Goal: Task Accomplishment & Management: Manage account settings

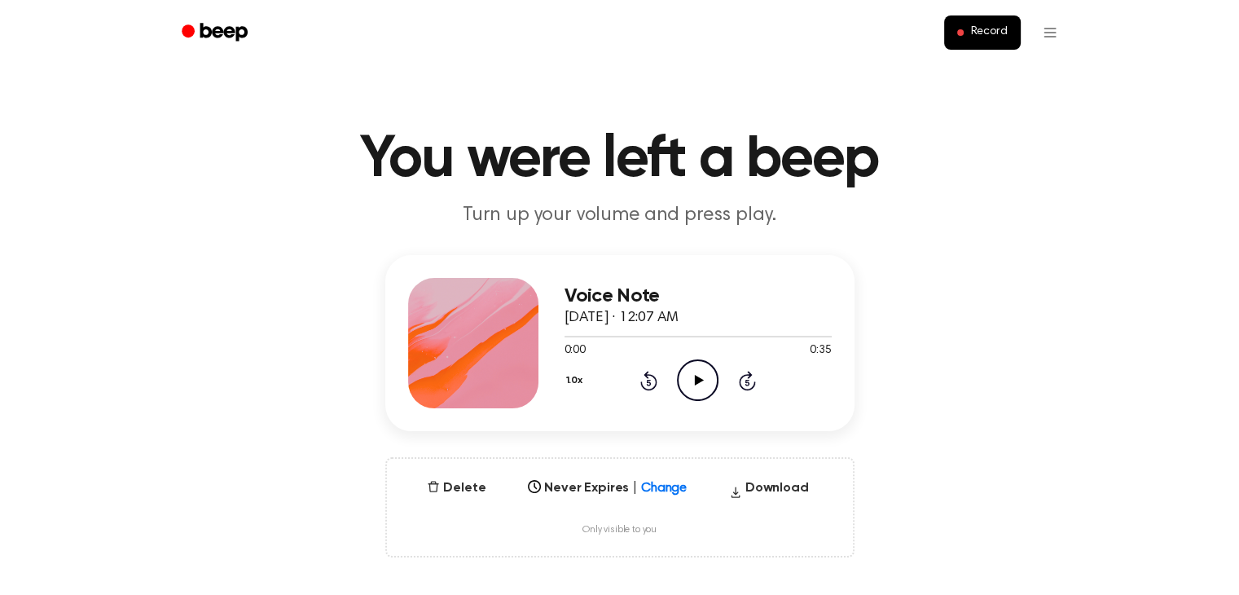
click at [1029, 23] on ul "Record" at bounding box center [672, 32] width 794 height 39
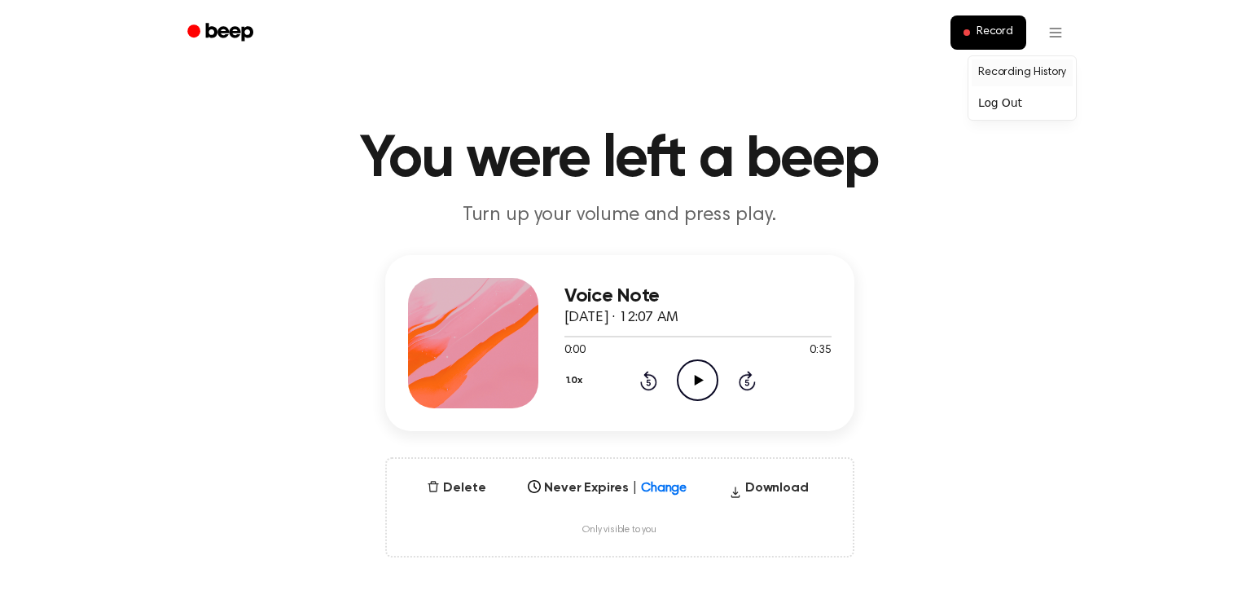
click at [1050, 77] on link "Recording History" at bounding box center [1022, 72] width 101 height 27
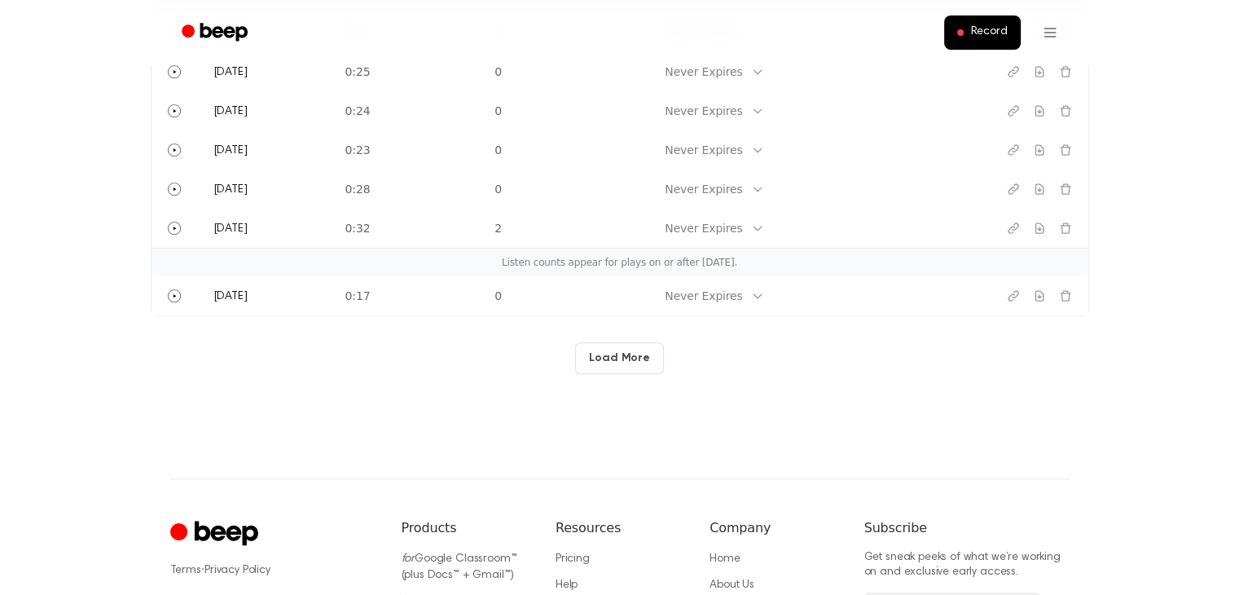
scroll to position [521, 0]
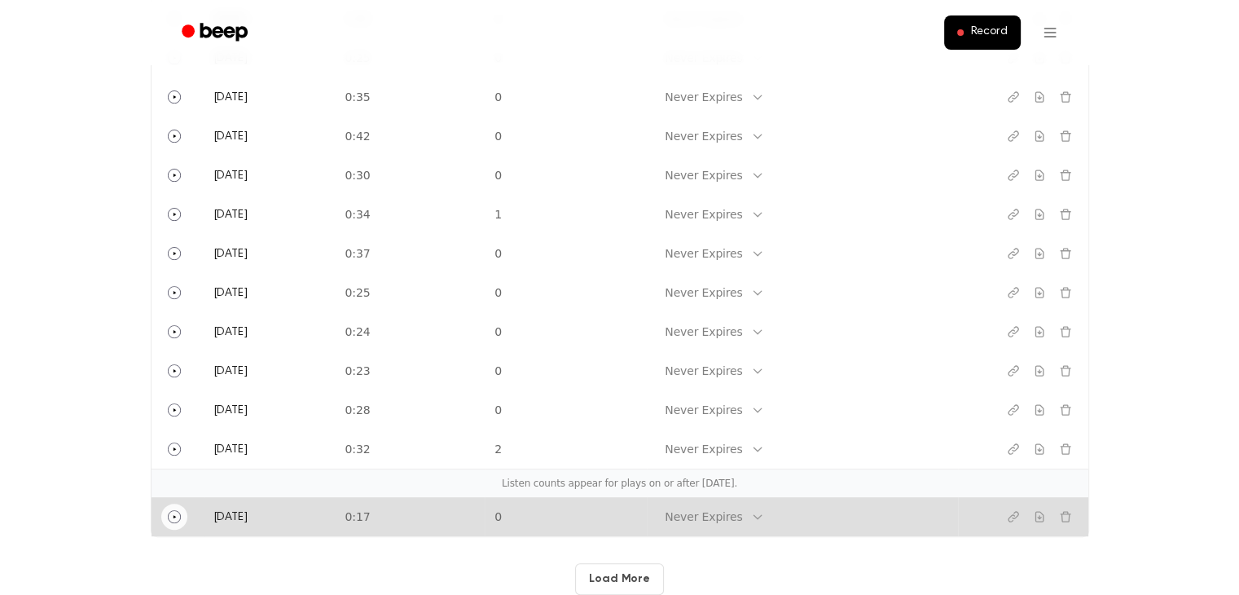
click at [163, 521] on button "Play" at bounding box center [174, 516] width 26 height 26
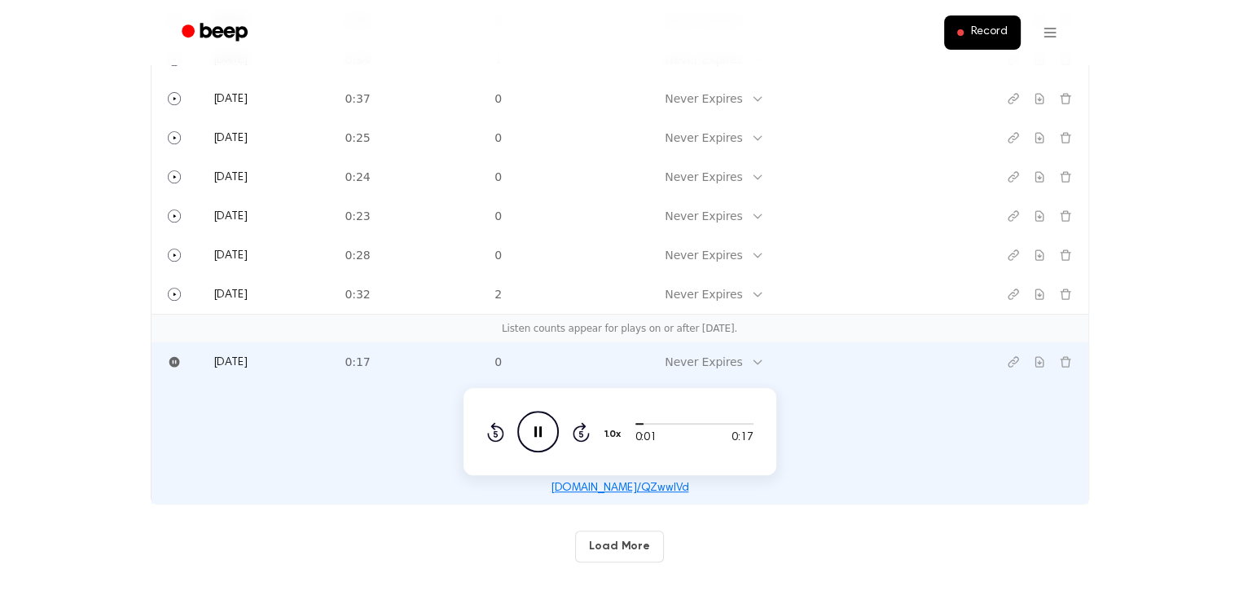
scroll to position [765, 0]
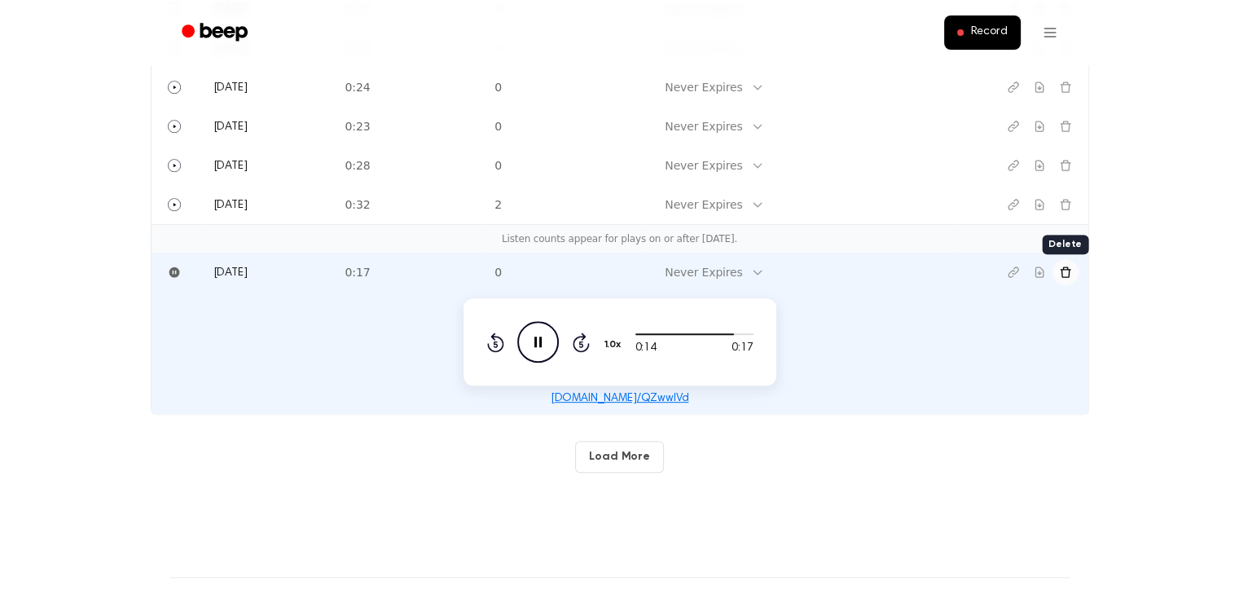
click at [1067, 272] on icon "Delete recording" at bounding box center [1065, 272] width 13 height 13
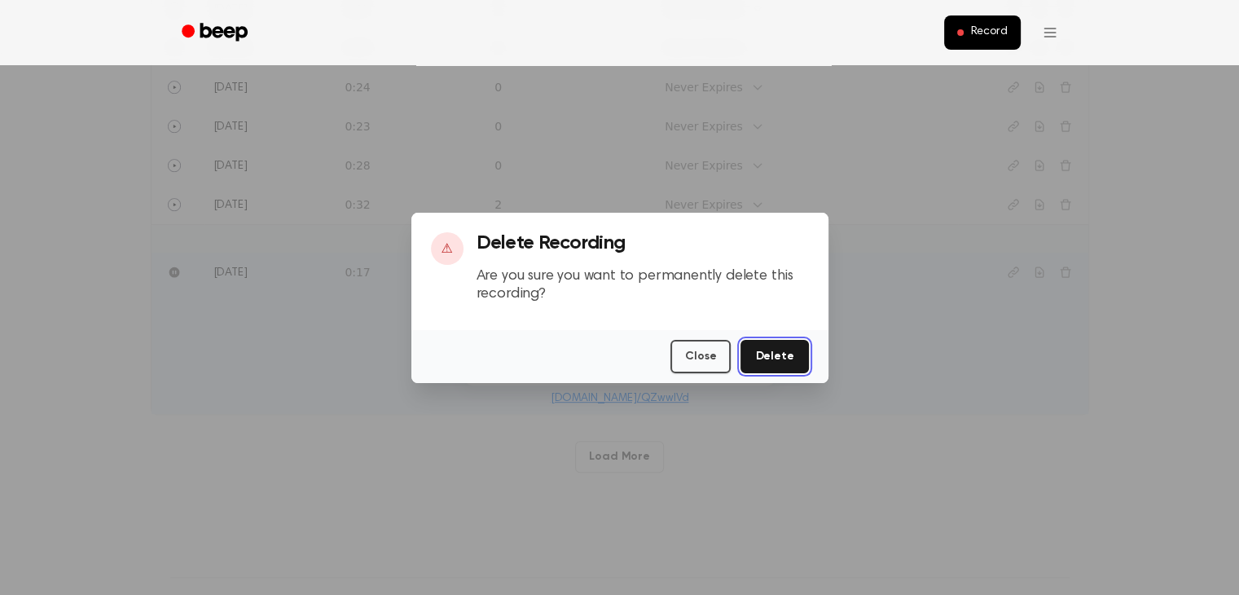
click at [789, 361] on button "Delete" at bounding box center [774, 356] width 68 height 33
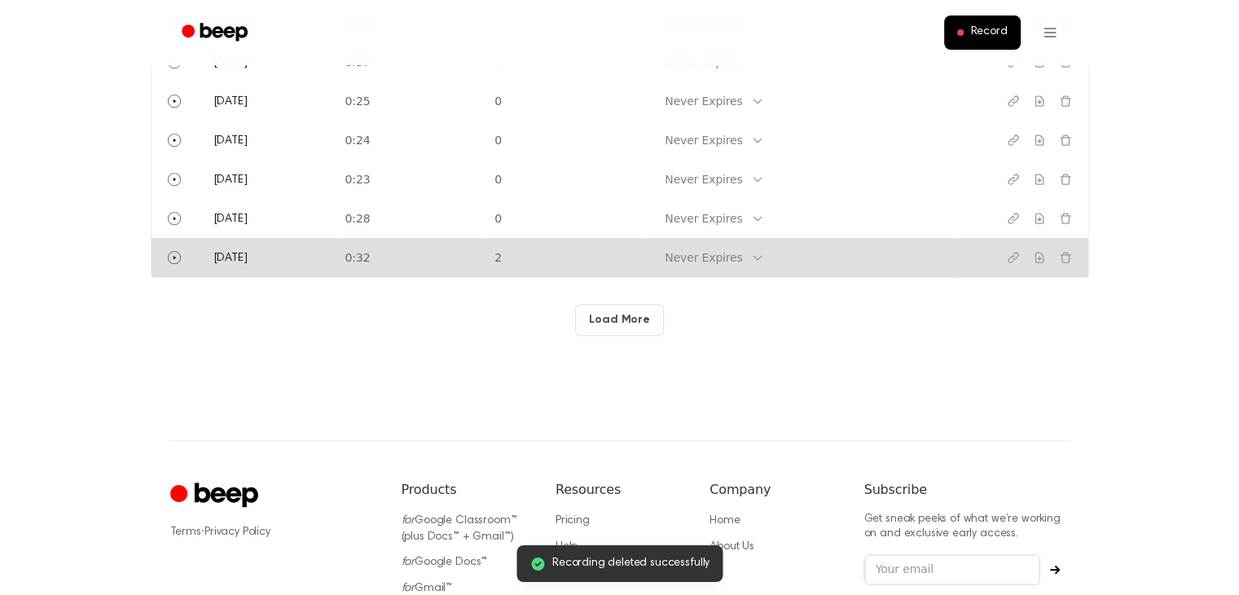
scroll to position [683, 0]
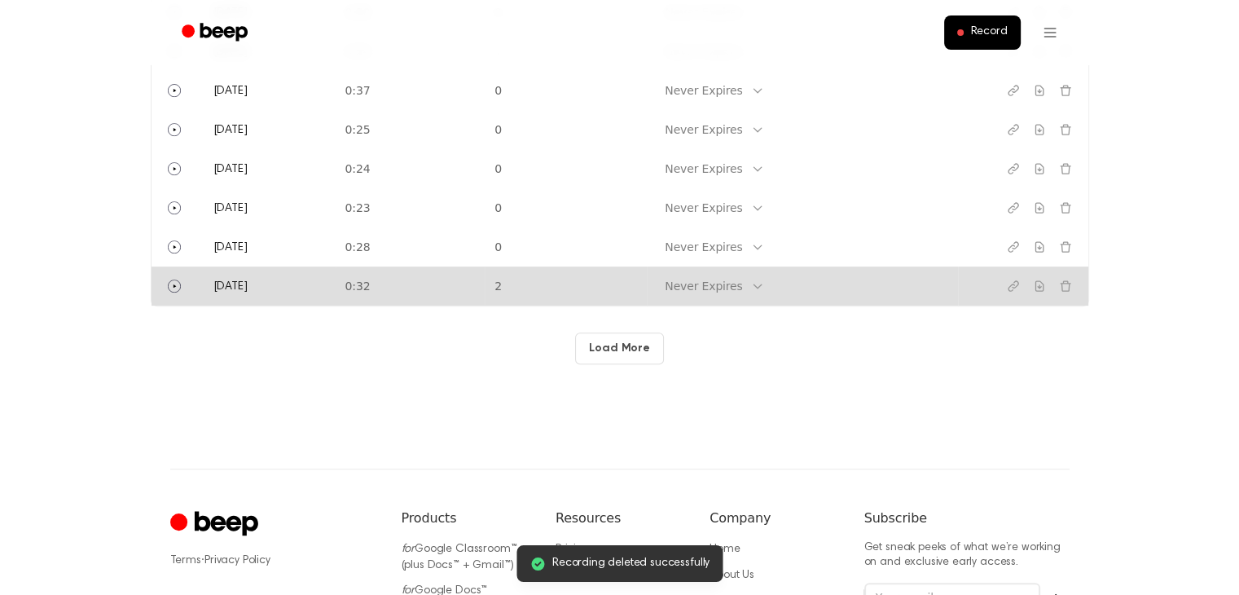
click at [761, 287] on icon at bounding box center [756, 286] width 7 height 4
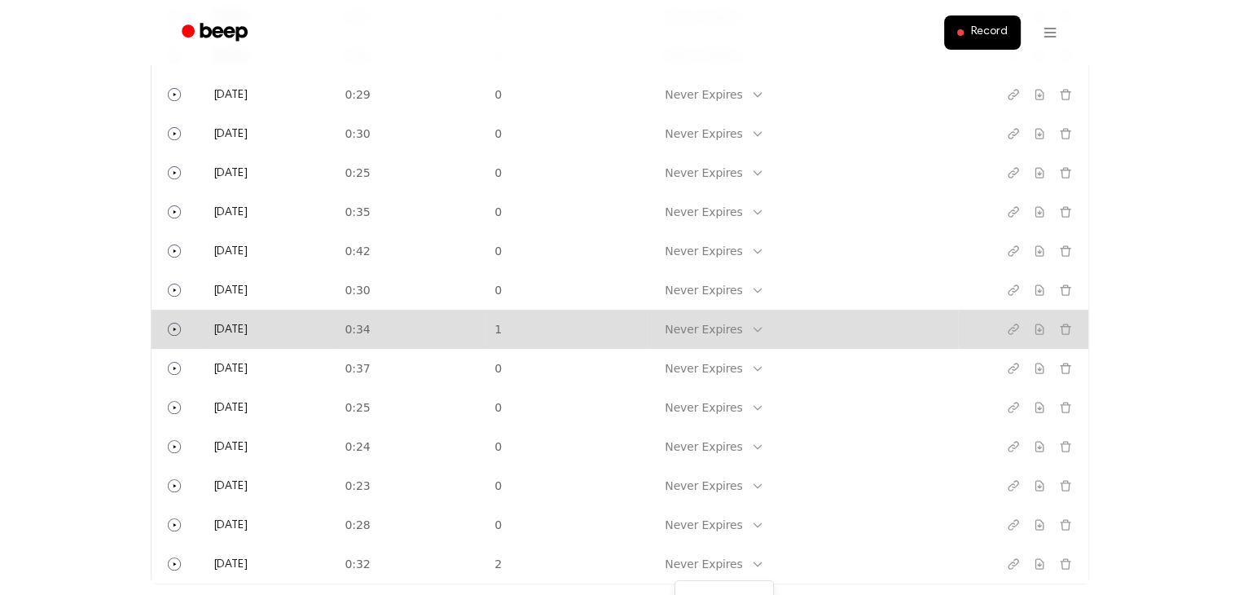
scroll to position [489, 0]
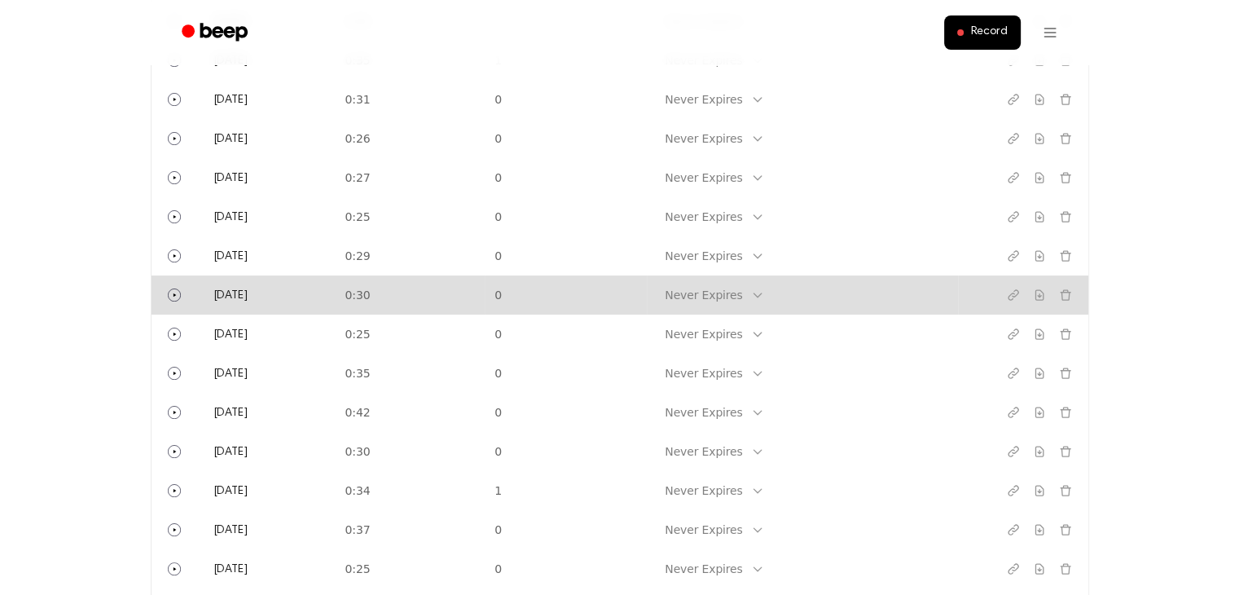
drag, startPoint x: 392, startPoint y: 415, endPoint x: 472, endPoint y: 279, distance: 157.7
click at [472, 279] on tbody "[DATE] 0:30 1 Never Expires [DATE] 0:35 1 Never Expires [DATE] 0:31 0 Never Exp…" at bounding box center [620, 373] width 937 height 743
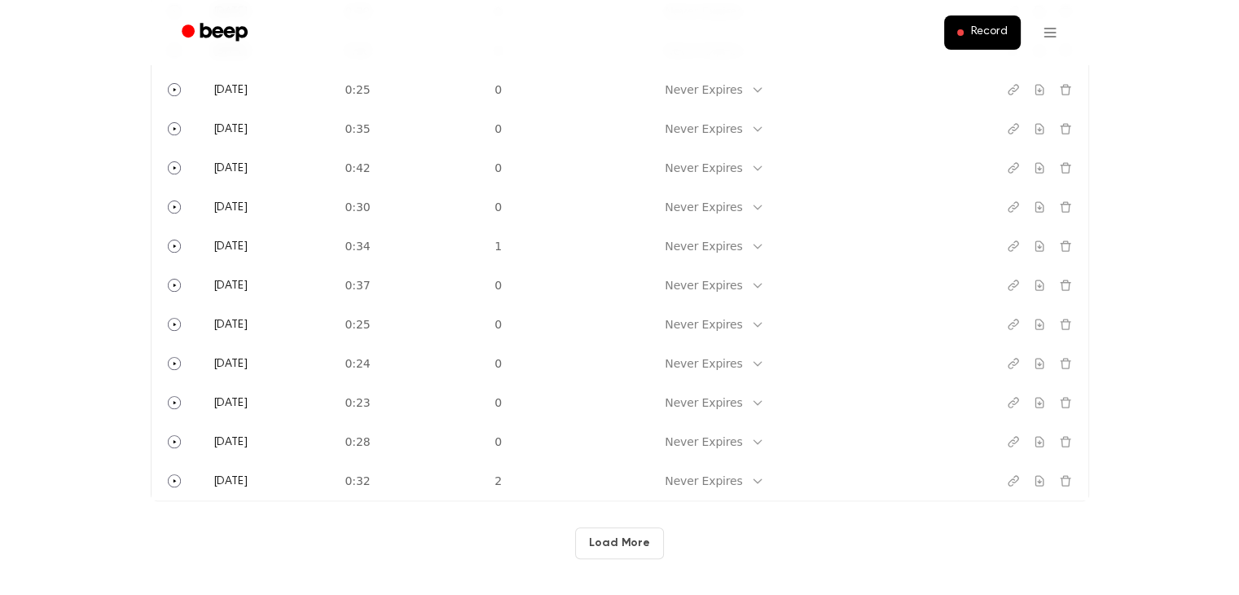
drag, startPoint x: 1147, startPoint y: 323, endPoint x: 649, endPoint y: 540, distance: 543.1
click at [649, 540] on button "Load More" at bounding box center [619, 543] width 89 height 32
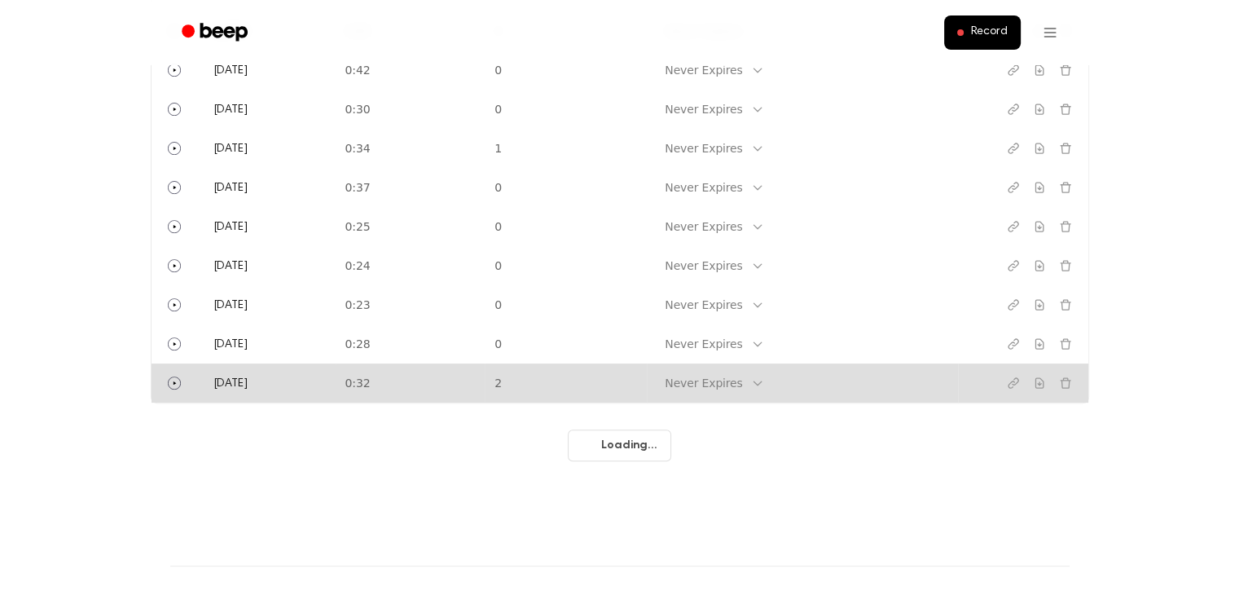
scroll to position [652, 0]
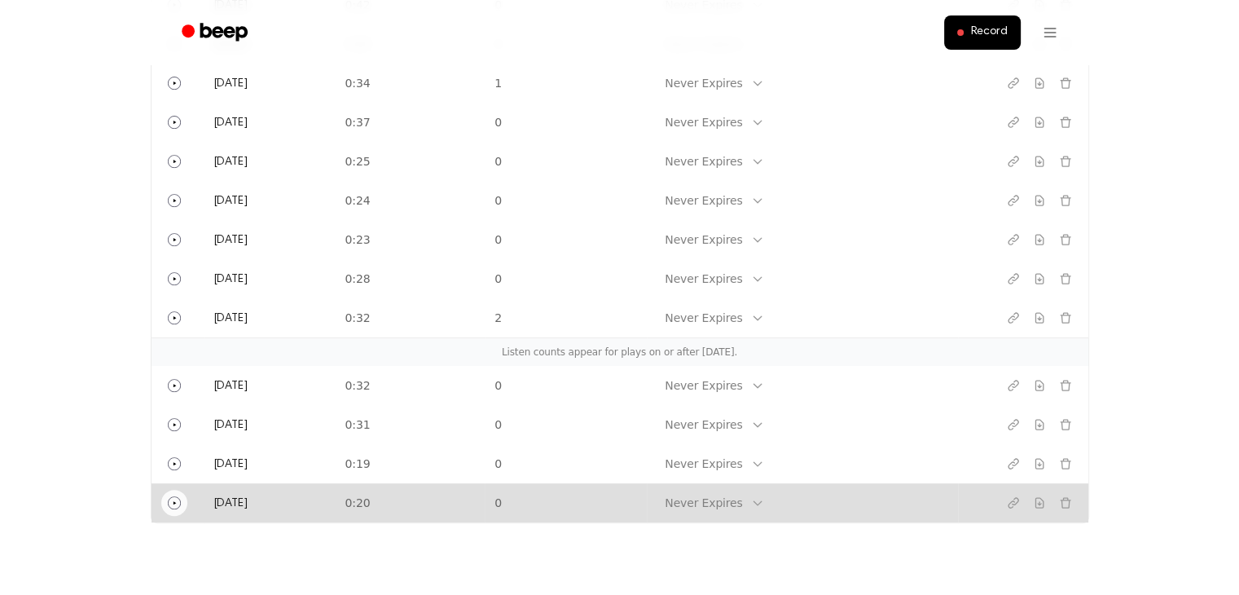
click at [172, 506] on icon "Play" at bounding box center [174, 502] width 13 height 13
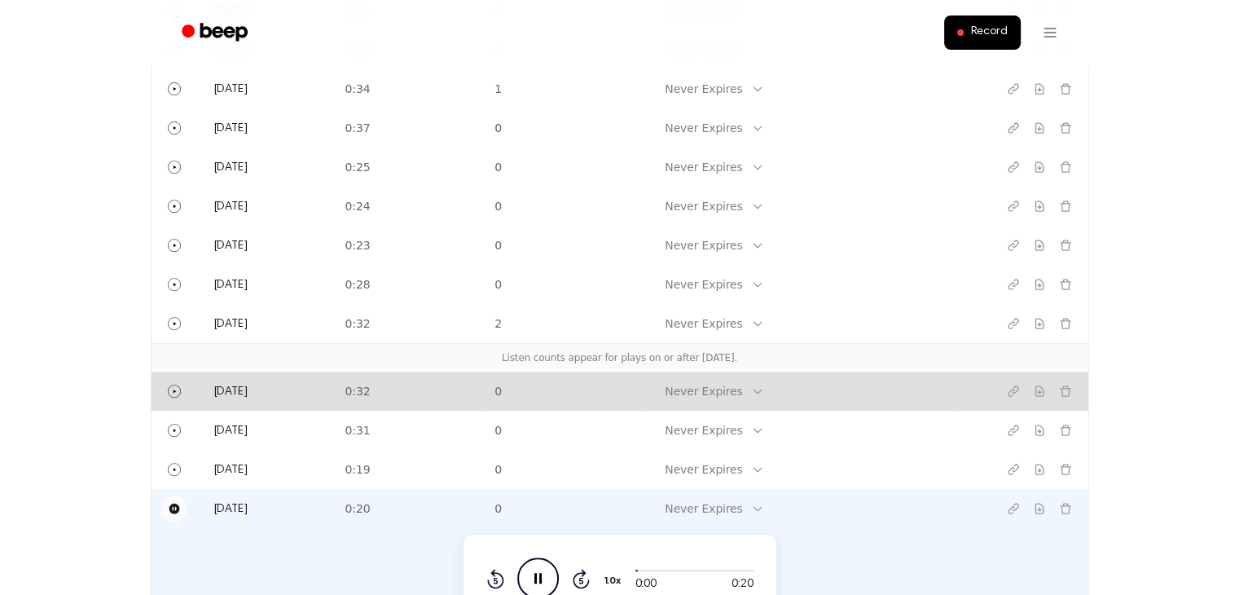
scroll to position [733, 0]
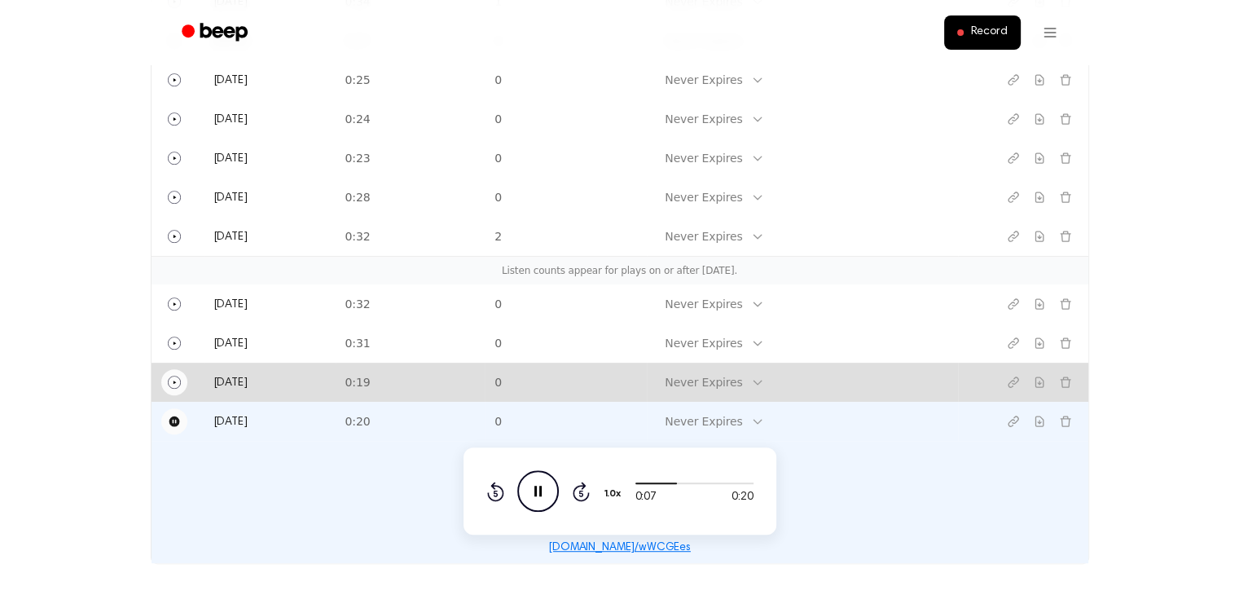
click at [177, 384] on icon "Play" at bounding box center [174, 382] width 13 height 13
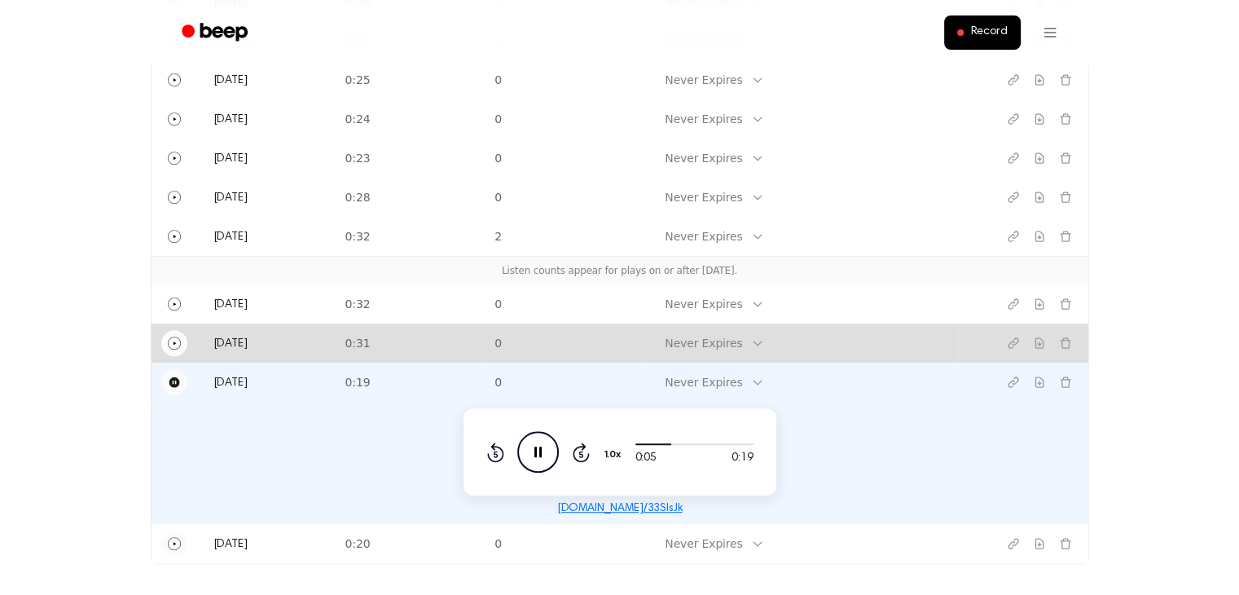
click at [168, 341] on icon "Play" at bounding box center [174, 342] width 13 height 13
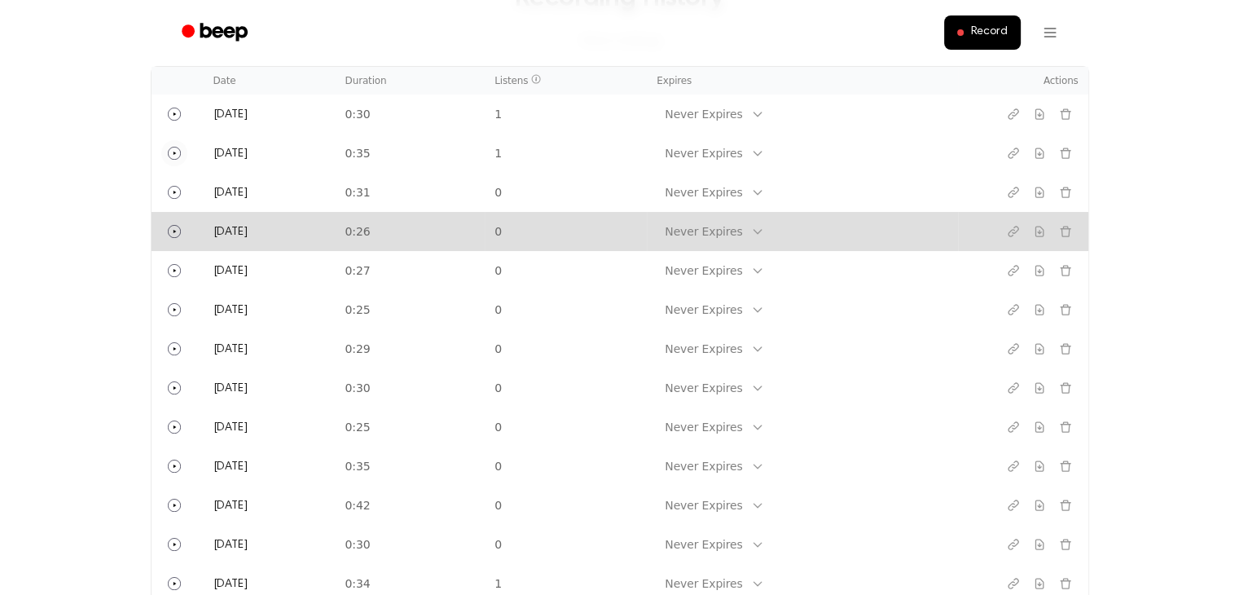
scroll to position [163, 0]
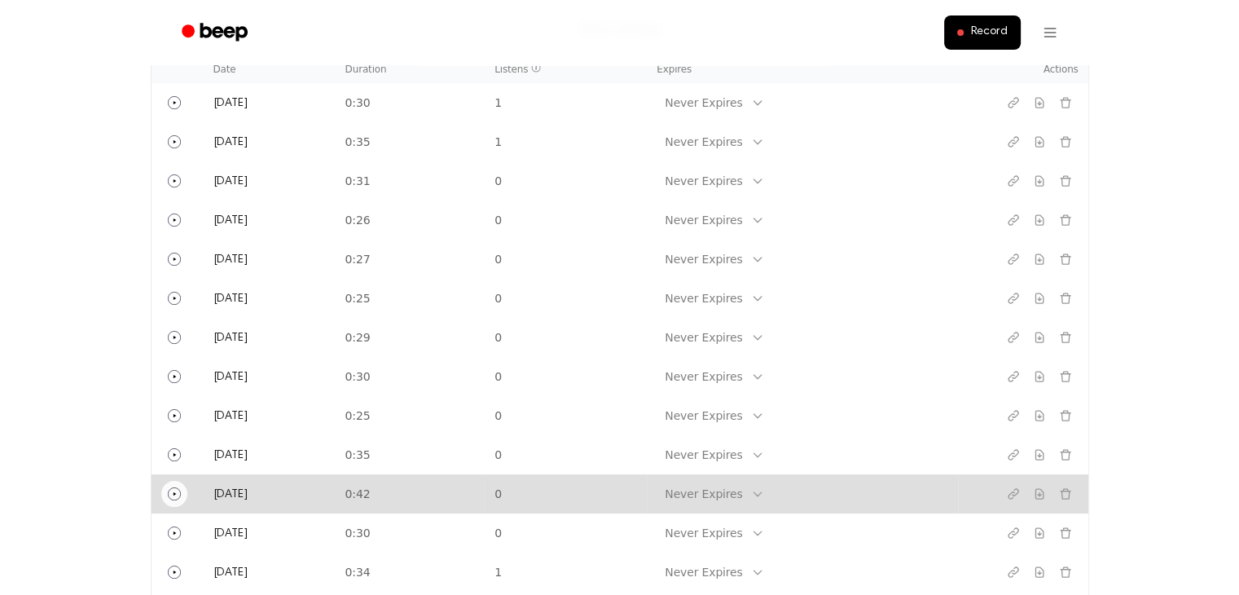
click at [162, 496] on button "Play" at bounding box center [174, 494] width 26 height 26
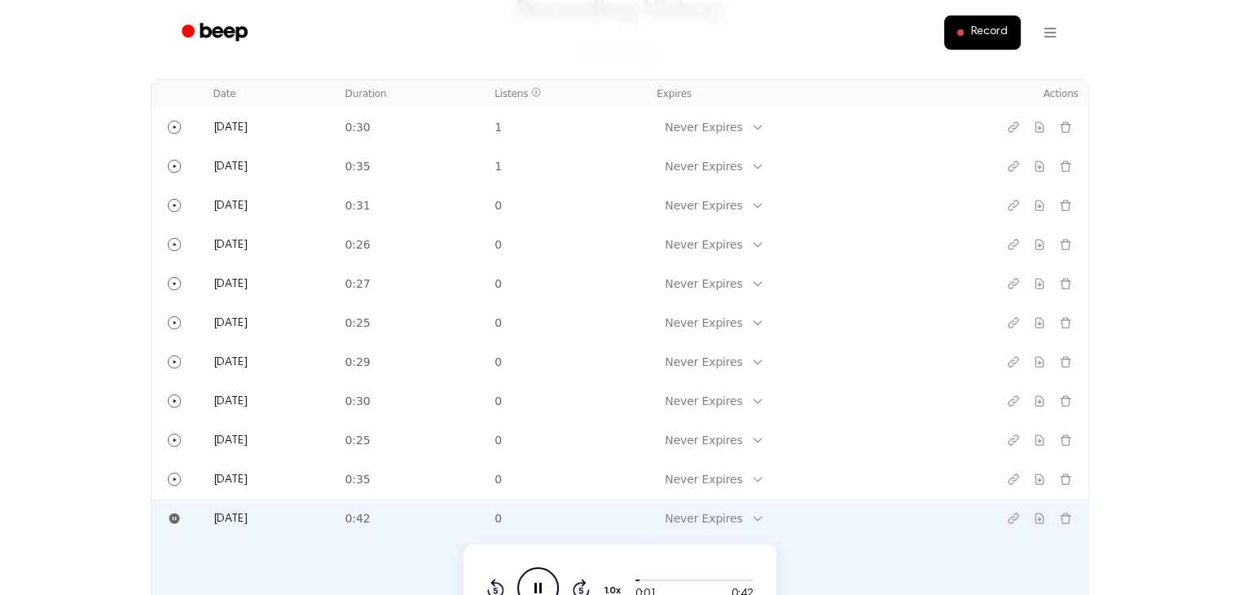
scroll to position [0, 0]
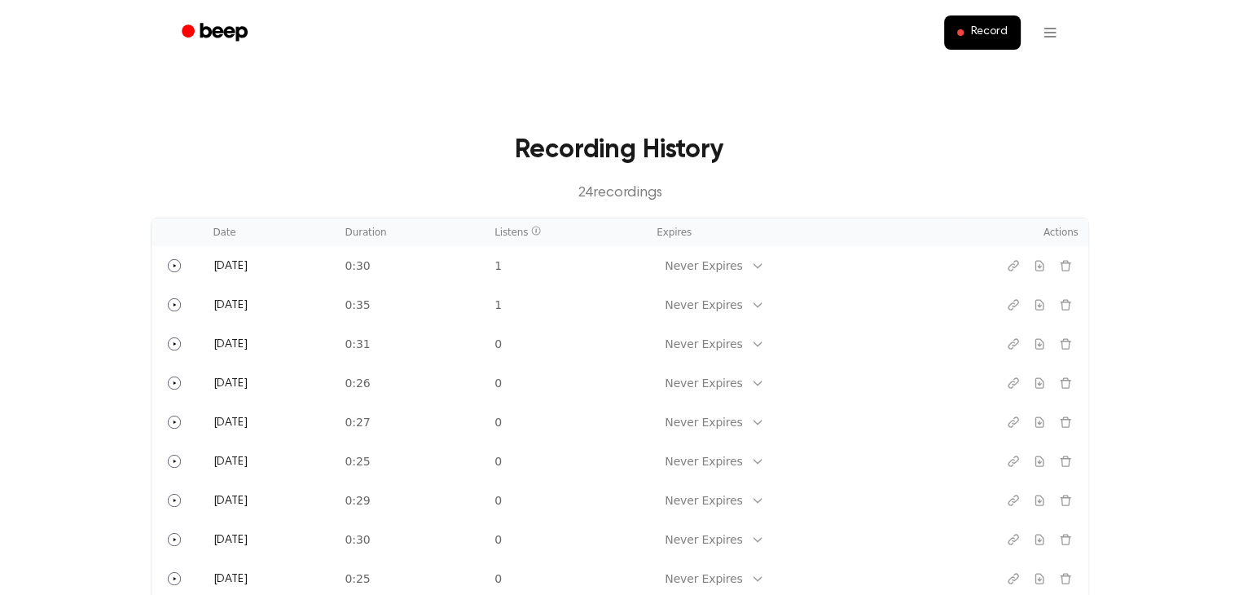
drag, startPoint x: 819, startPoint y: 287, endPoint x: 1174, endPoint y: 220, distance: 360.6
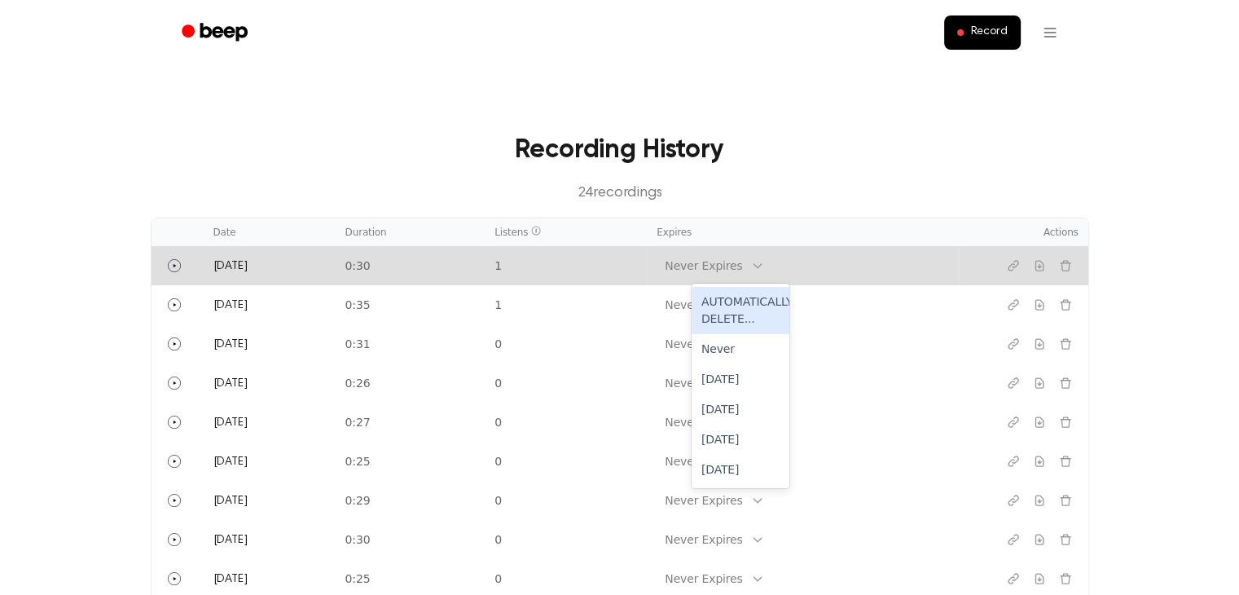
click at [750, 266] on div "Never Expires" at bounding box center [704, 266] width 94 height 20
